Goal: Task Accomplishment & Management: Use online tool/utility

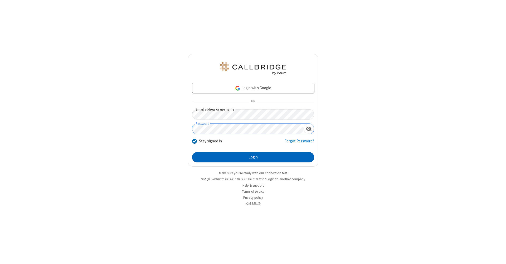
click at [253, 158] on button "Login" at bounding box center [253, 157] width 122 height 11
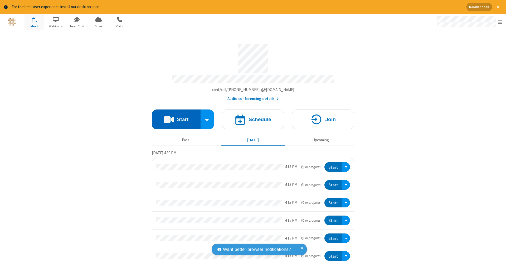
click at [174, 117] on button "Start" at bounding box center [176, 120] width 49 height 20
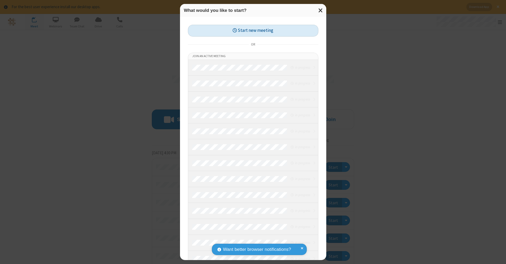
click at [253, 30] on button "Start new meeting" at bounding box center [253, 31] width 130 height 12
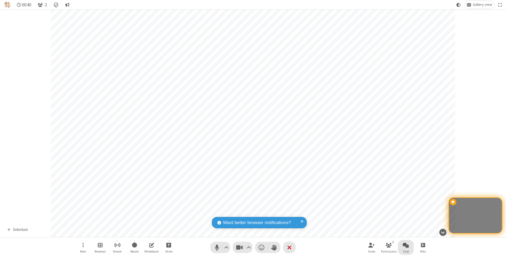
click at [406, 245] on span "Open chat" at bounding box center [406, 245] width 6 height 7
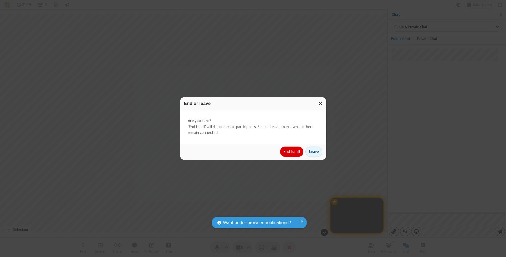
click at [292, 151] on button "End for all" at bounding box center [291, 152] width 23 height 11
